Goal: Task Accomplishment & Management: Manage account settings

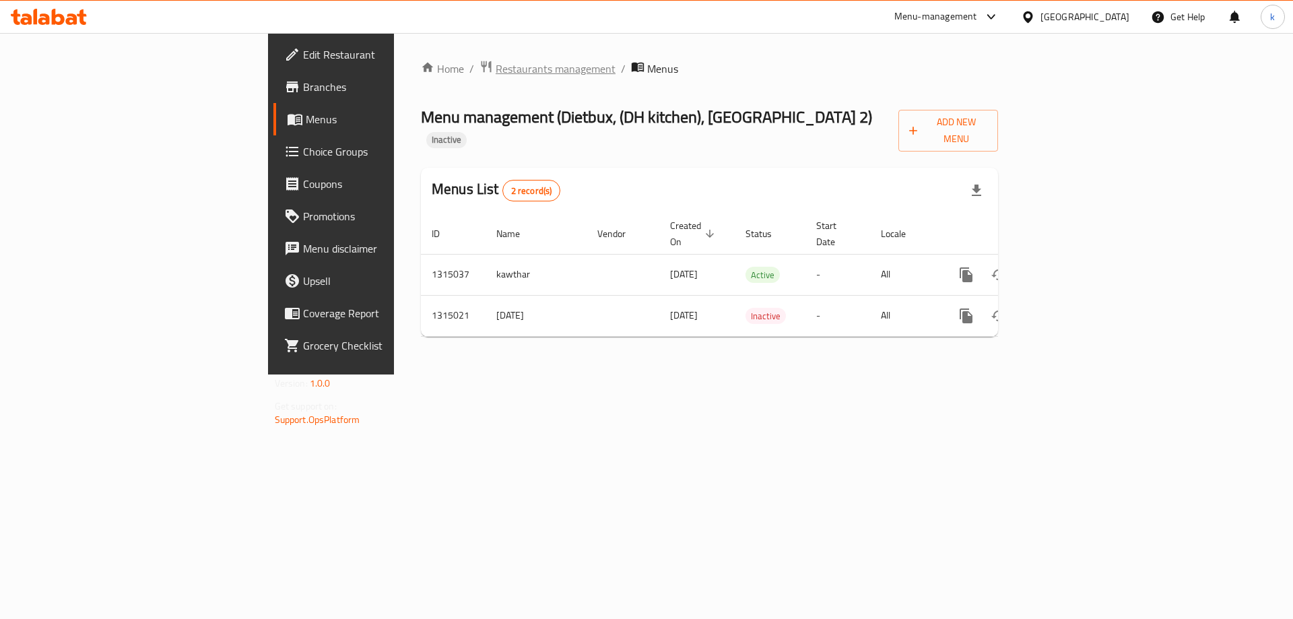
click at [495, 65] on span "Restaurants management" at bounding box center [555, 69] width 120 height 16
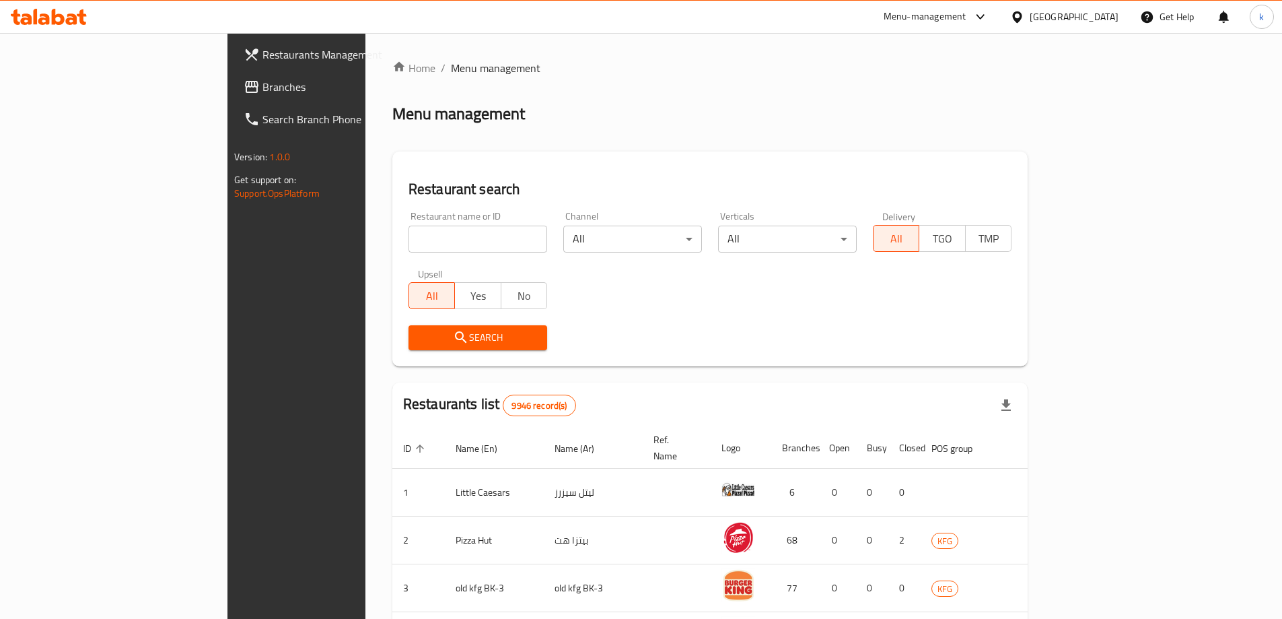
click at [1101, 9] on div "Kuwait" at bounding box center [1074, 16] width 89 height 15
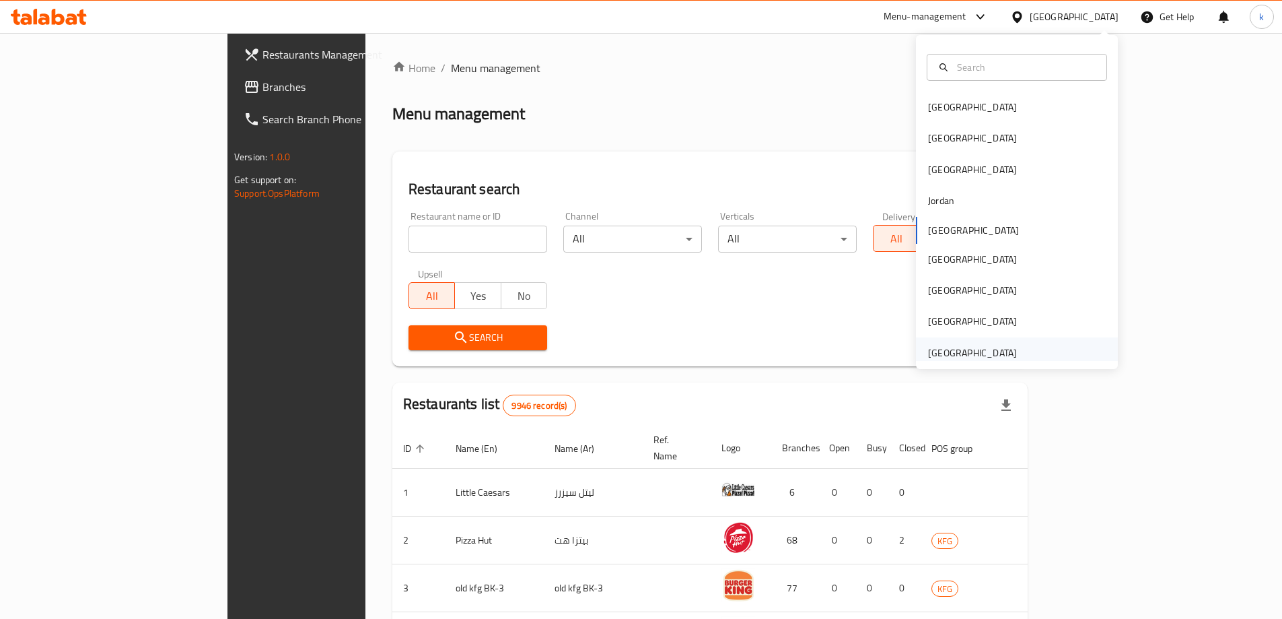
click at [1017, 353] on div "[GEOGRAPHIC_DATA]" at bounding box center [1017, 352] width 202 height 31
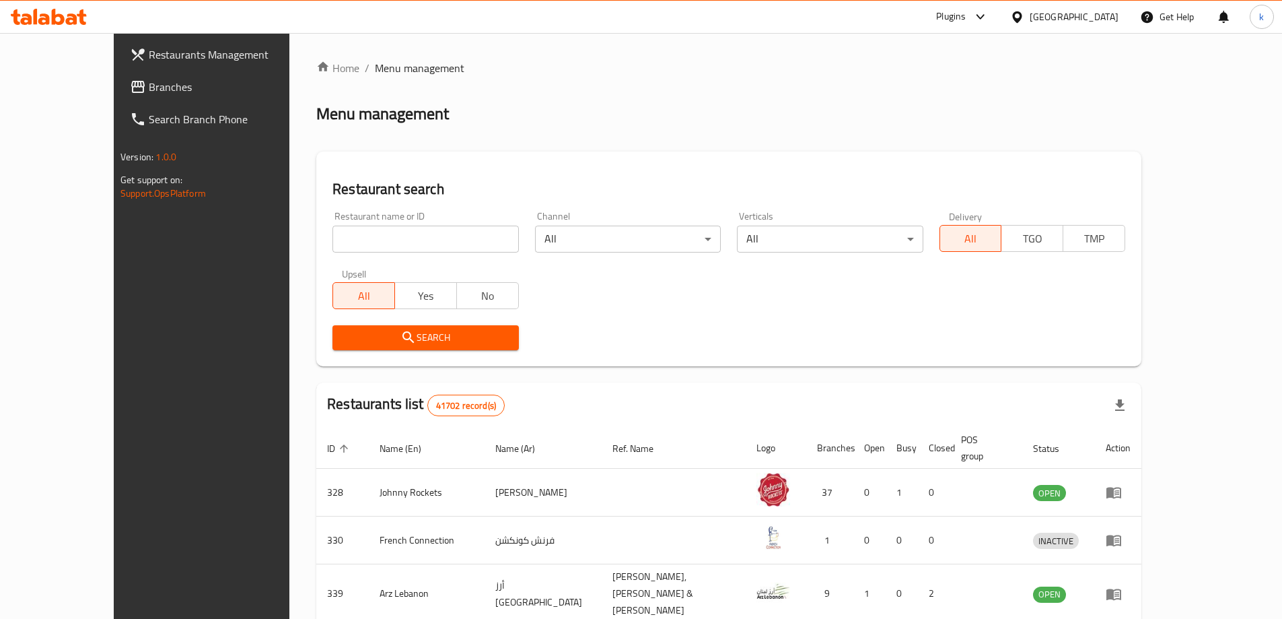
click at [385, 244] on input "search" at bounding box center [426, 239] width 186 height 27
paste input "778698"
type input "778698"
click button "Search" at bounding box center [426, 337] width 186 height 25
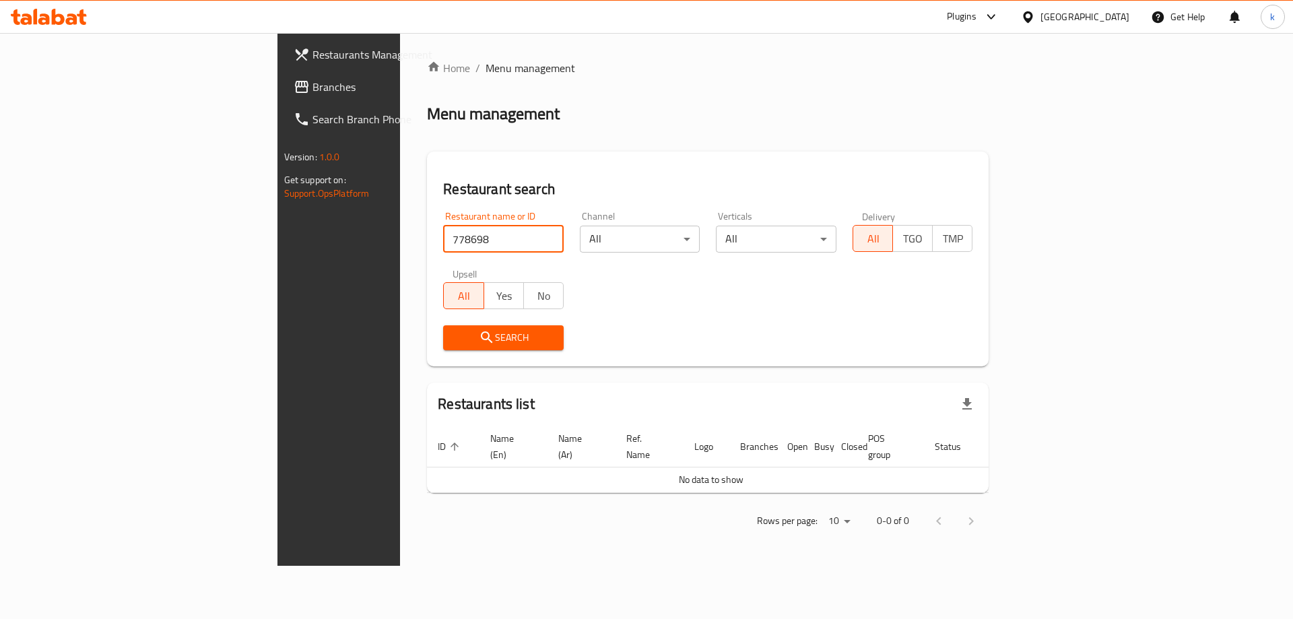
click at [312, 94] on span "Branches" at bounding box center [397, 87] width 170 height 16
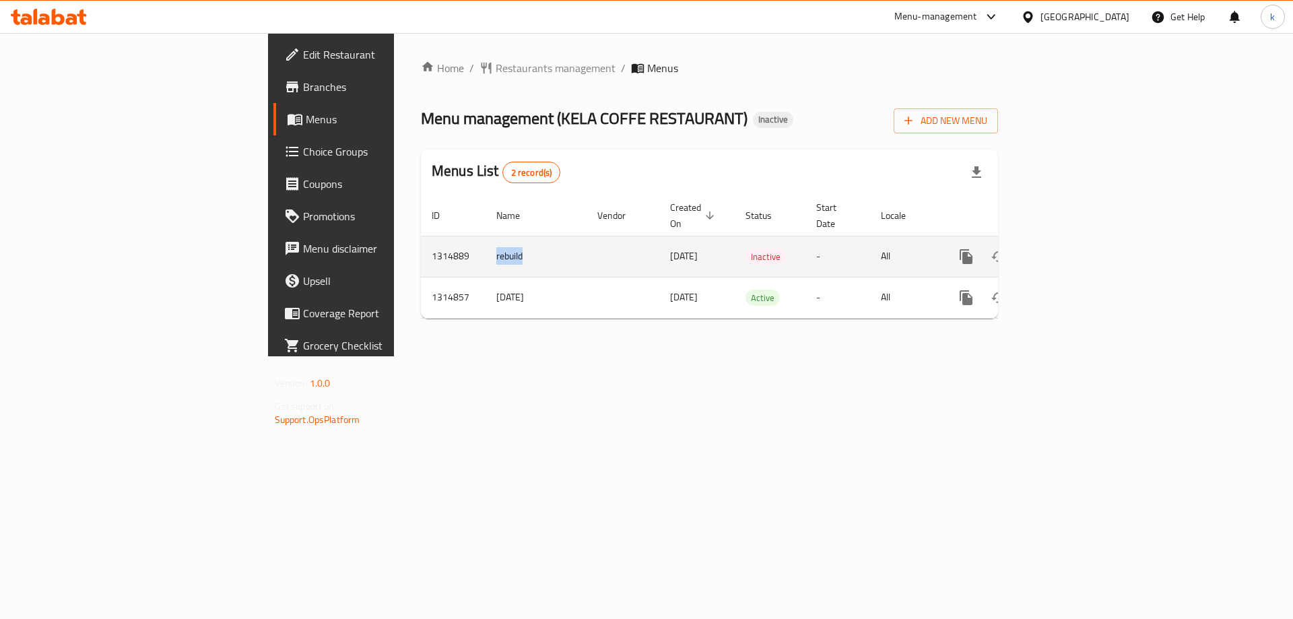
drag, startPoint x: 316, startPoint y: 236, endPoint x: 351, endPoint y: 236, distance: 35.0
click at [485, 236] on td "rebuild" at bounding box center [535, 256] width 101 height 41
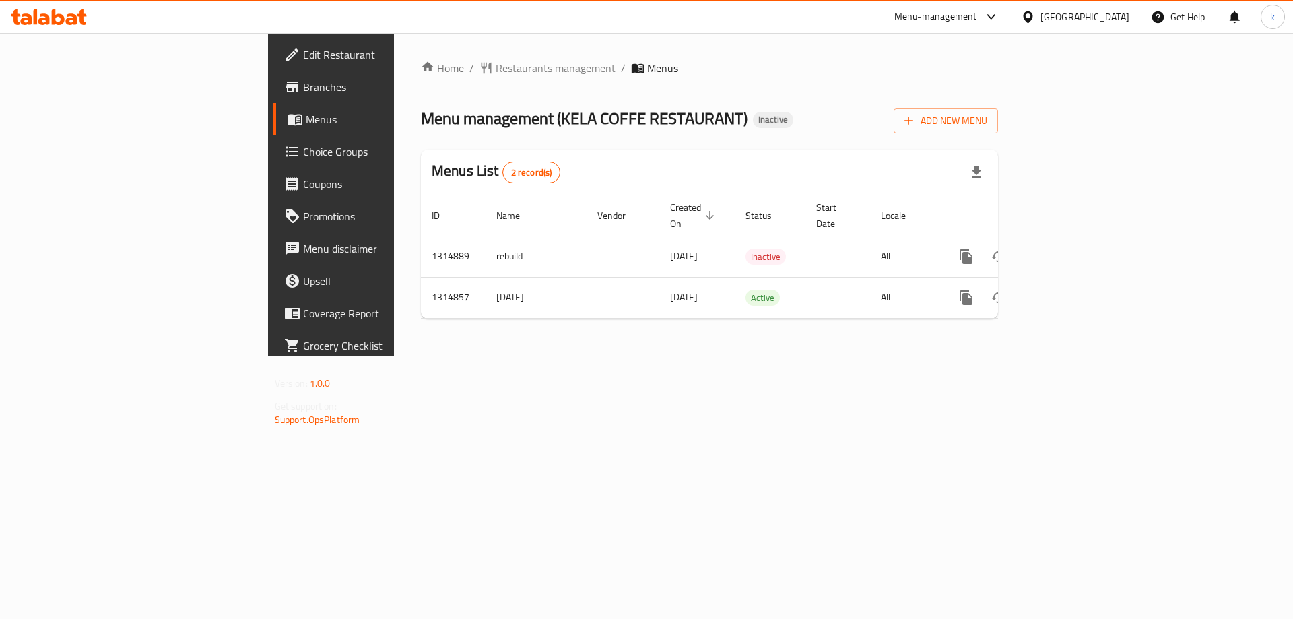
click at [394, 356] on div "Home / Restaurants management / Menus Menu management ( KELA COFFE RESTAURANT )…" at bounding box center [709, 194] width 631 height 323
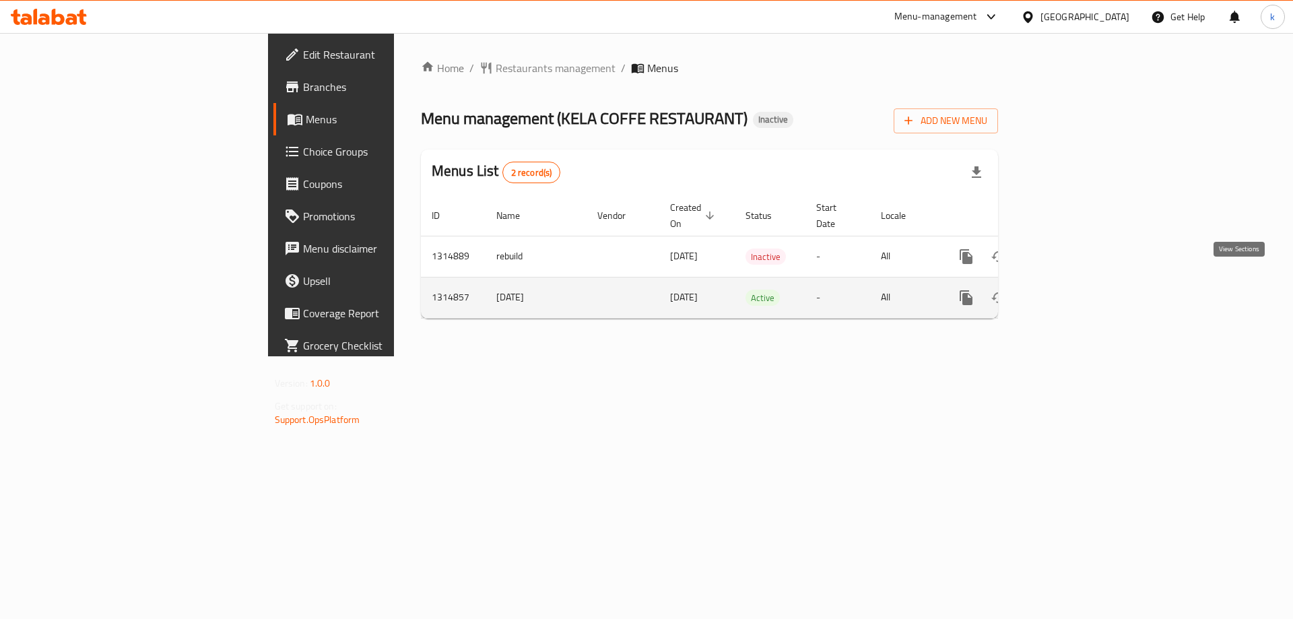
click at [1071, 289] on icon "enhanced table" at bounding box center [1063, 297] width 16 height 16
